Goal: Register for event/course

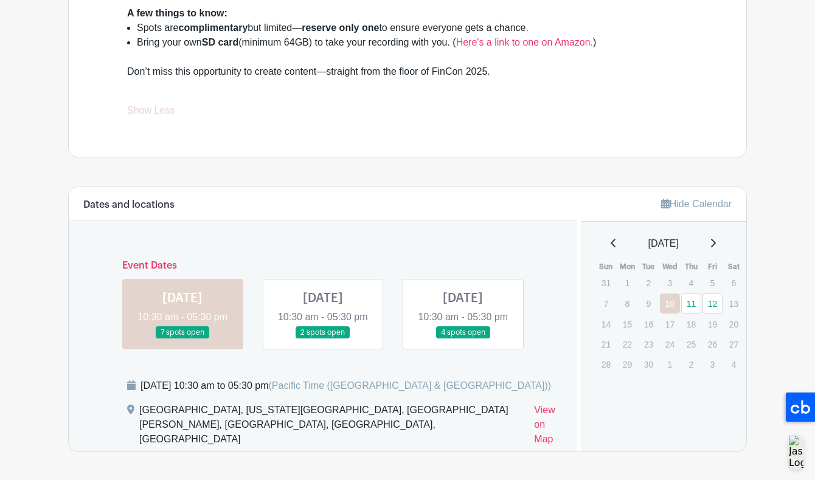
click at [463, 339] on link at bounding box center [463, 339] width 0 height 0
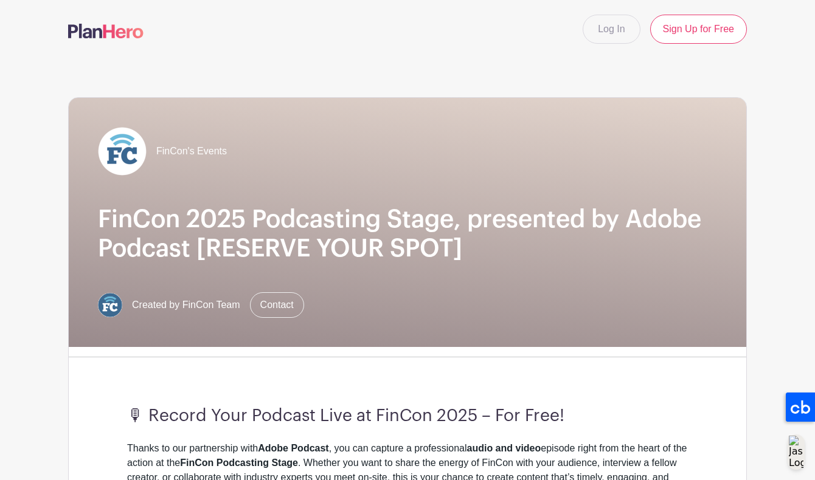
click at [115, 34] on img at bounding box center [105, 31] width 75 height 15
